Goal: Check status: Check status

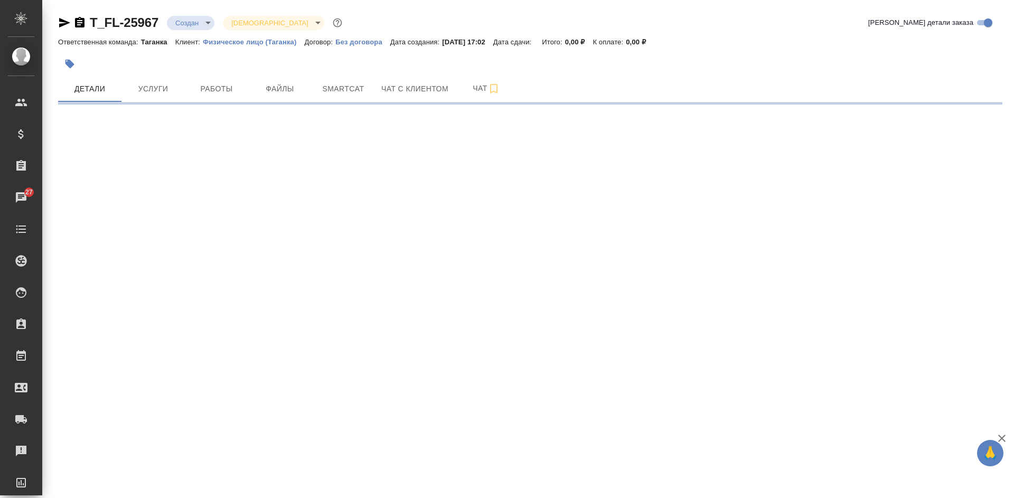
select select "RU"
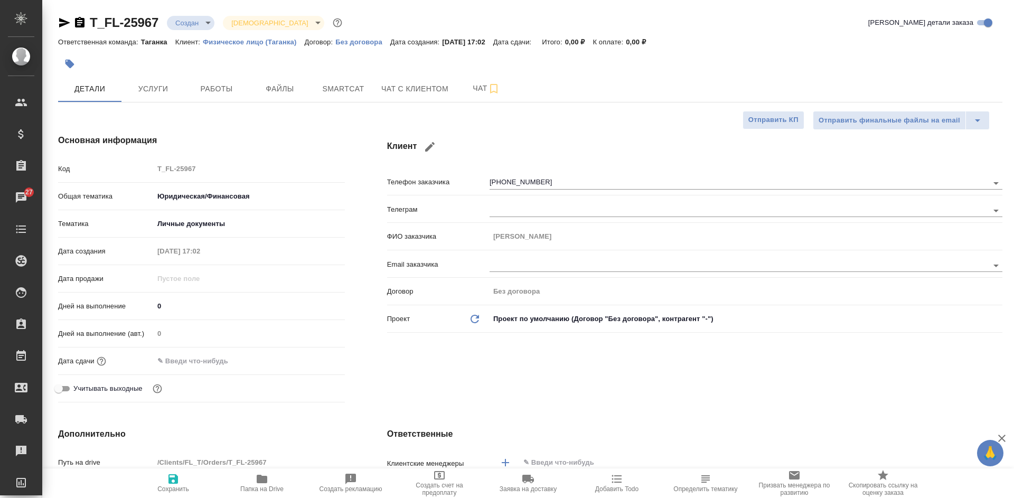
type textarea "x"
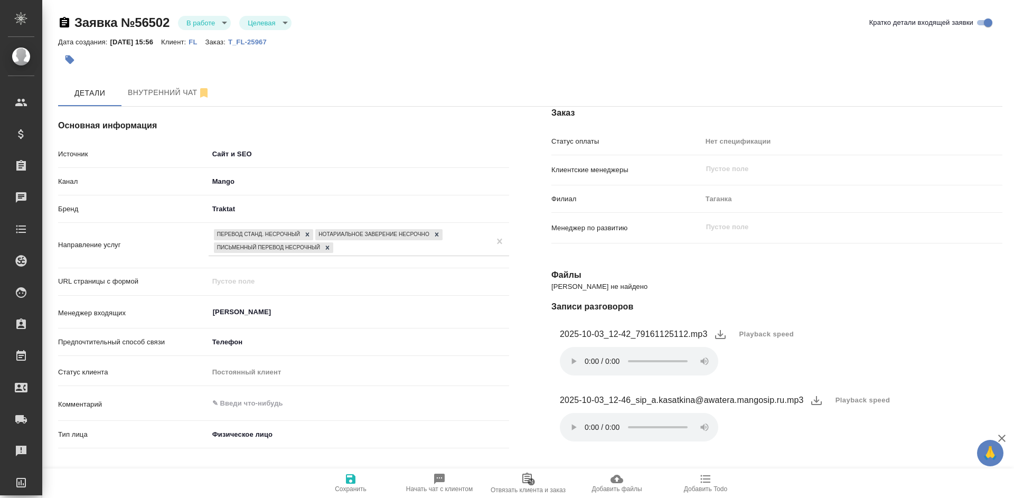
select select "RU"
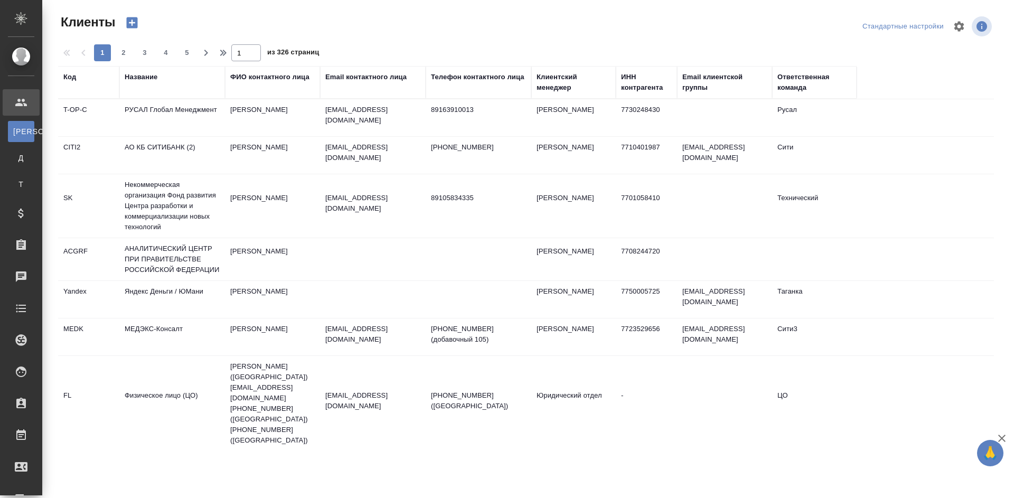
select select "RU"
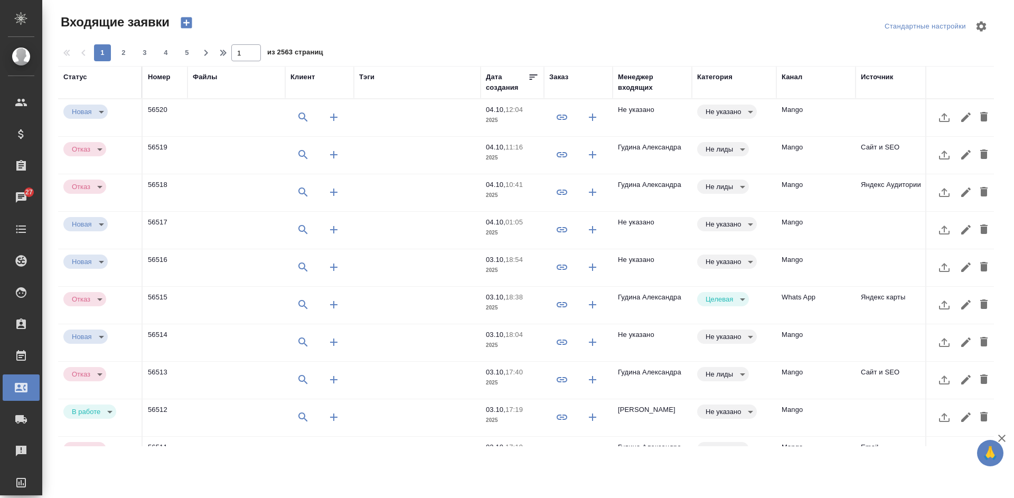
select select "RU"
